Goal: Transaction & Acquisition: Book appointment/travel/reservation

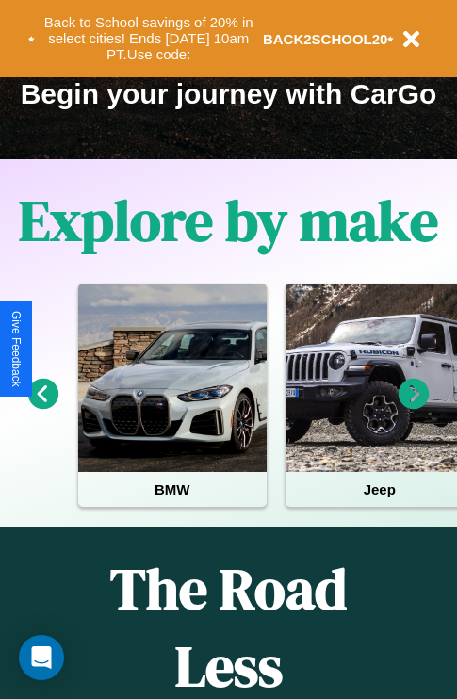
scroll to position [290, 0]
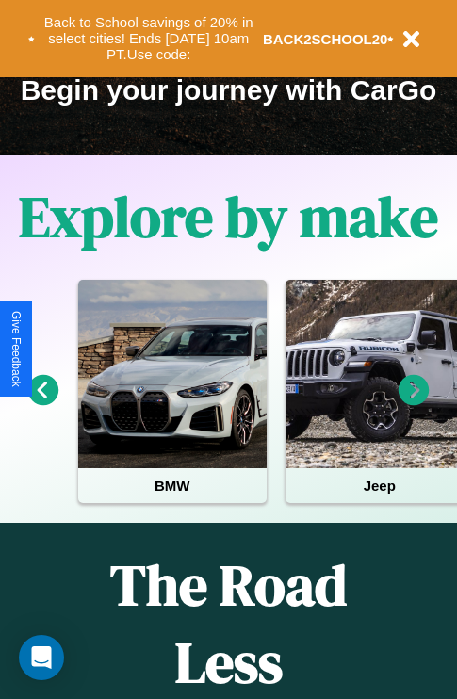
click at [414, 403] on icon at bounding box center [414, 390] width 31 height 31
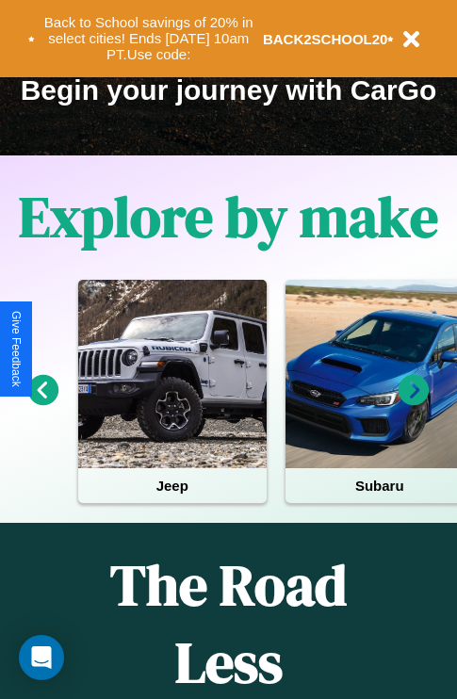
click at [42, 403] on icon at bounding box center [43, 390] width 31 height 31
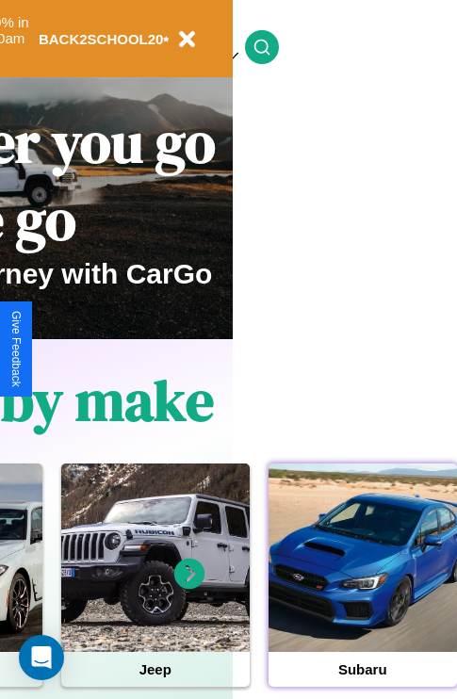
click at [362, 587] on div at bounding box center [363, 558] width 188 height 188
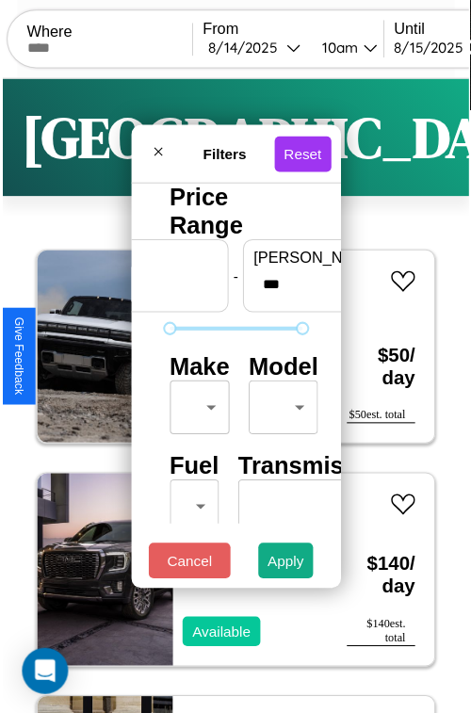
scroll to position [56, 0]
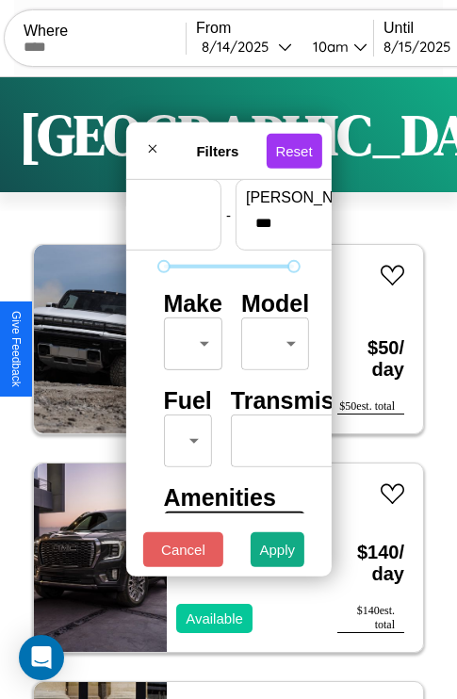
click at [189, 339] on body "CarGo Where From [DATE] 10am Until [DATE] 10am Become a Host Login Sign Up Toky…" at bounding box center [228, 388] width 457 height 777
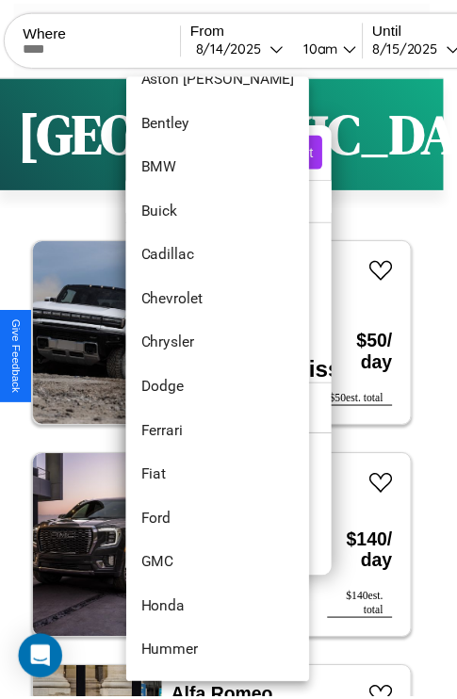
scroll to position [217, 0]
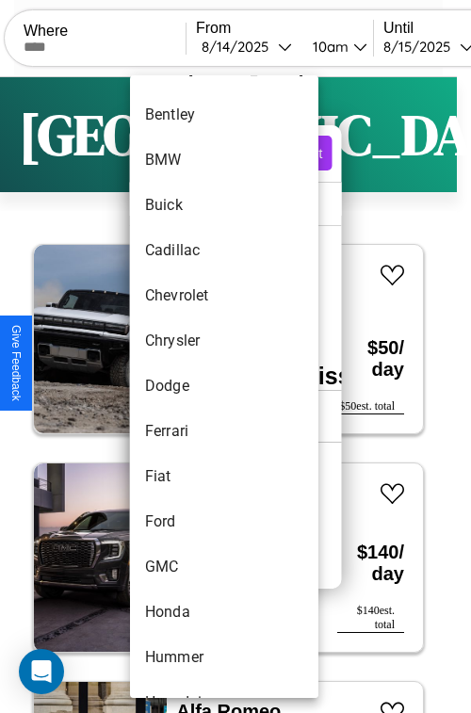
click at [188, 386] on li "Dodge" at bounding box center [224, 386] width 188 height 45
type input "*****"
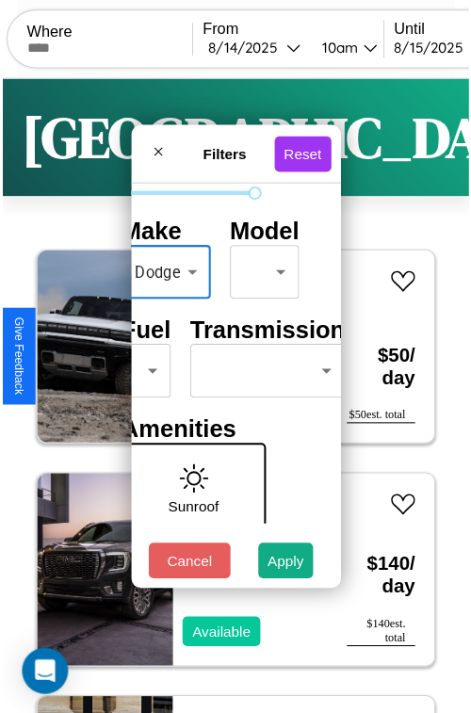
scroll to position [153, 59]
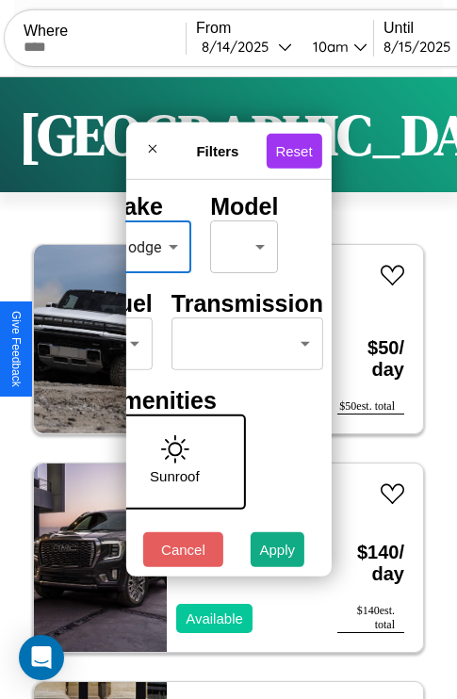
click at [243, 339] on body "CarGo Where From [DATE] 10am Until [DATE] 10am Become a Host Login Sign Up Toky…" at bounding box center [228, 388] width 457 height 777
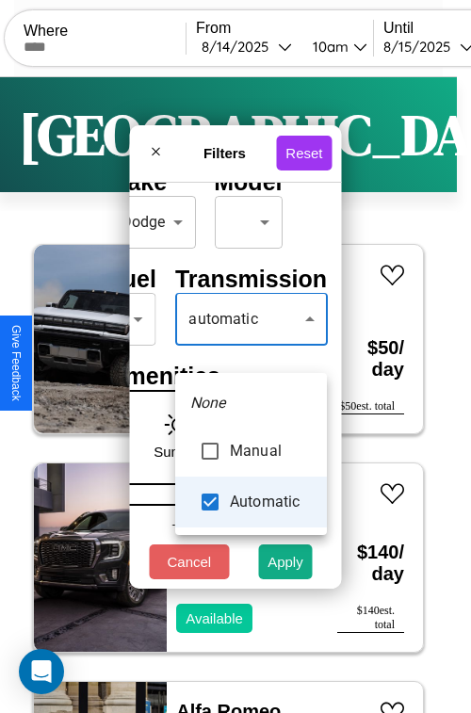
type input "*********"
click at [251, 347] on div at bounding box center [235, 356] width 471 height 713
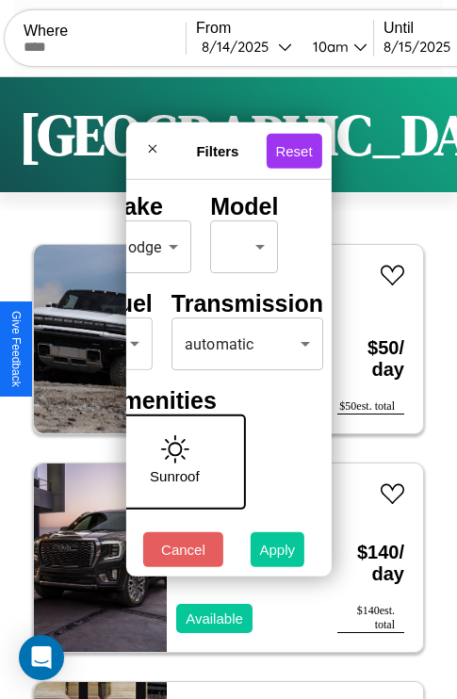
click at [278, 554] on button "Apply" at bounding box center [278, 549] width 55 height 35
